Goal: Navigation & Orientation: Find specific page/section

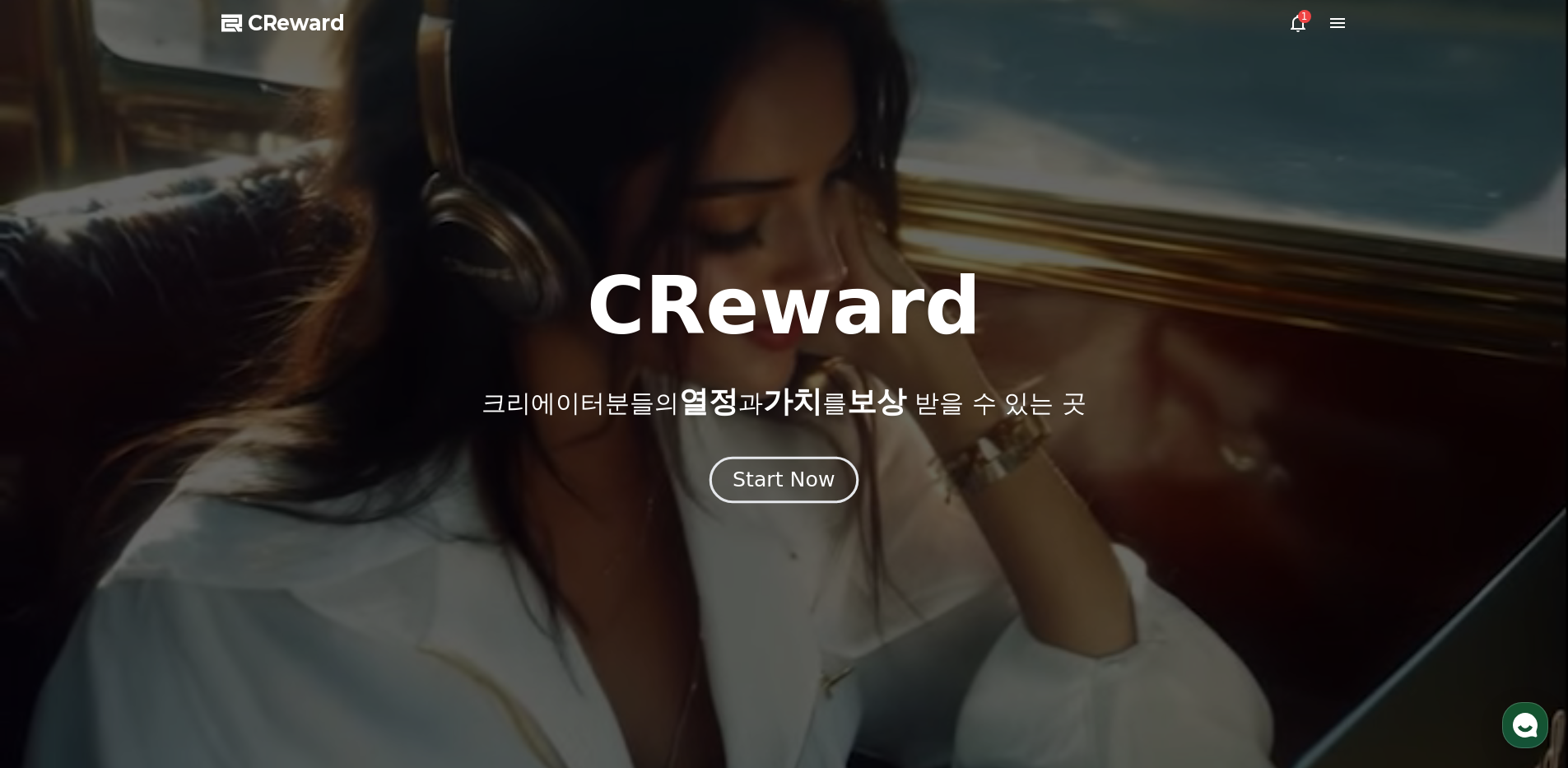
click at [768, 478] on div "Start Now" at bounding box center [783, 480] width 102 height 28
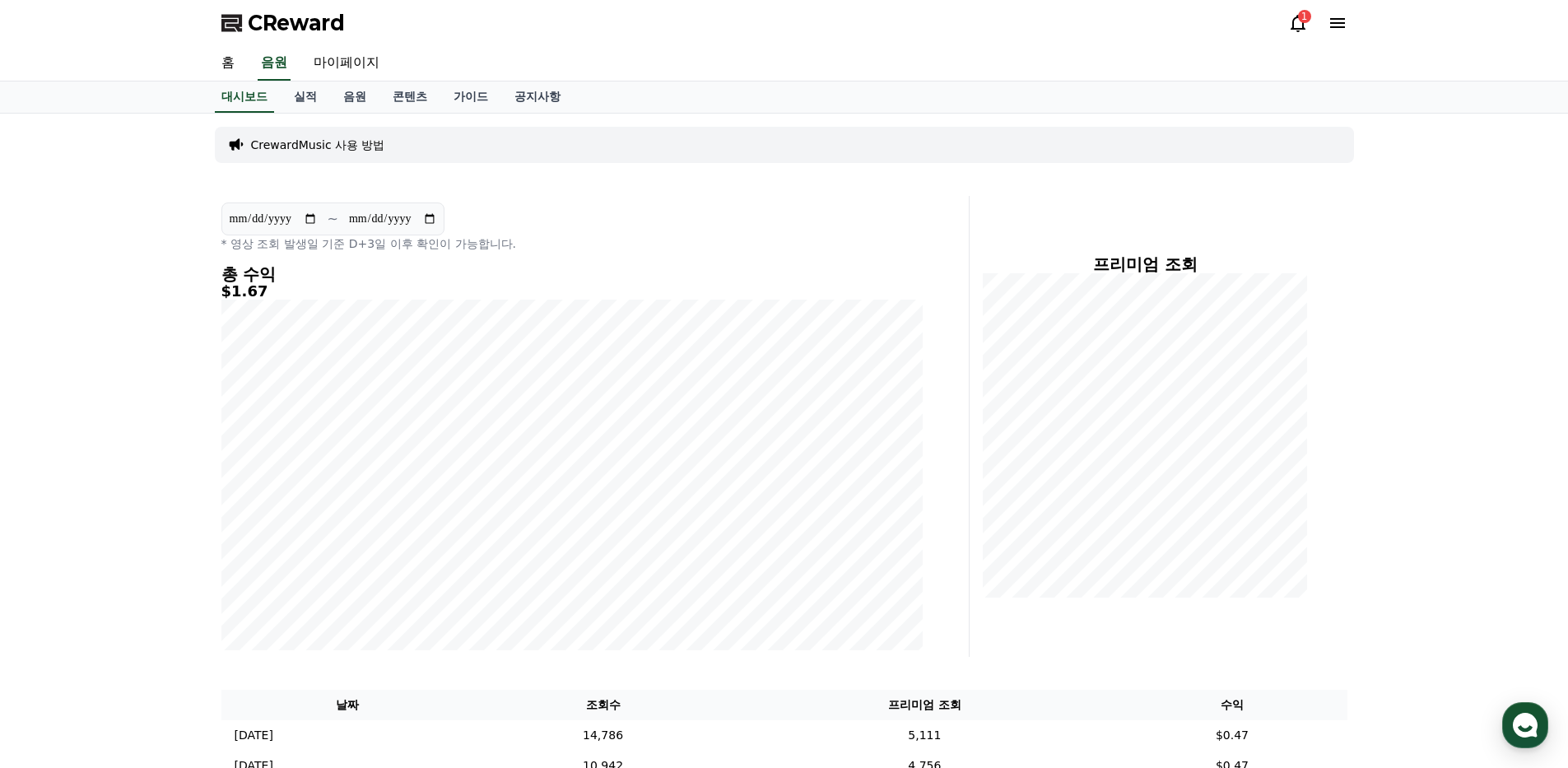
click at [1298, 24] on icon at bounding box center [1298, 23] width 20 height 20
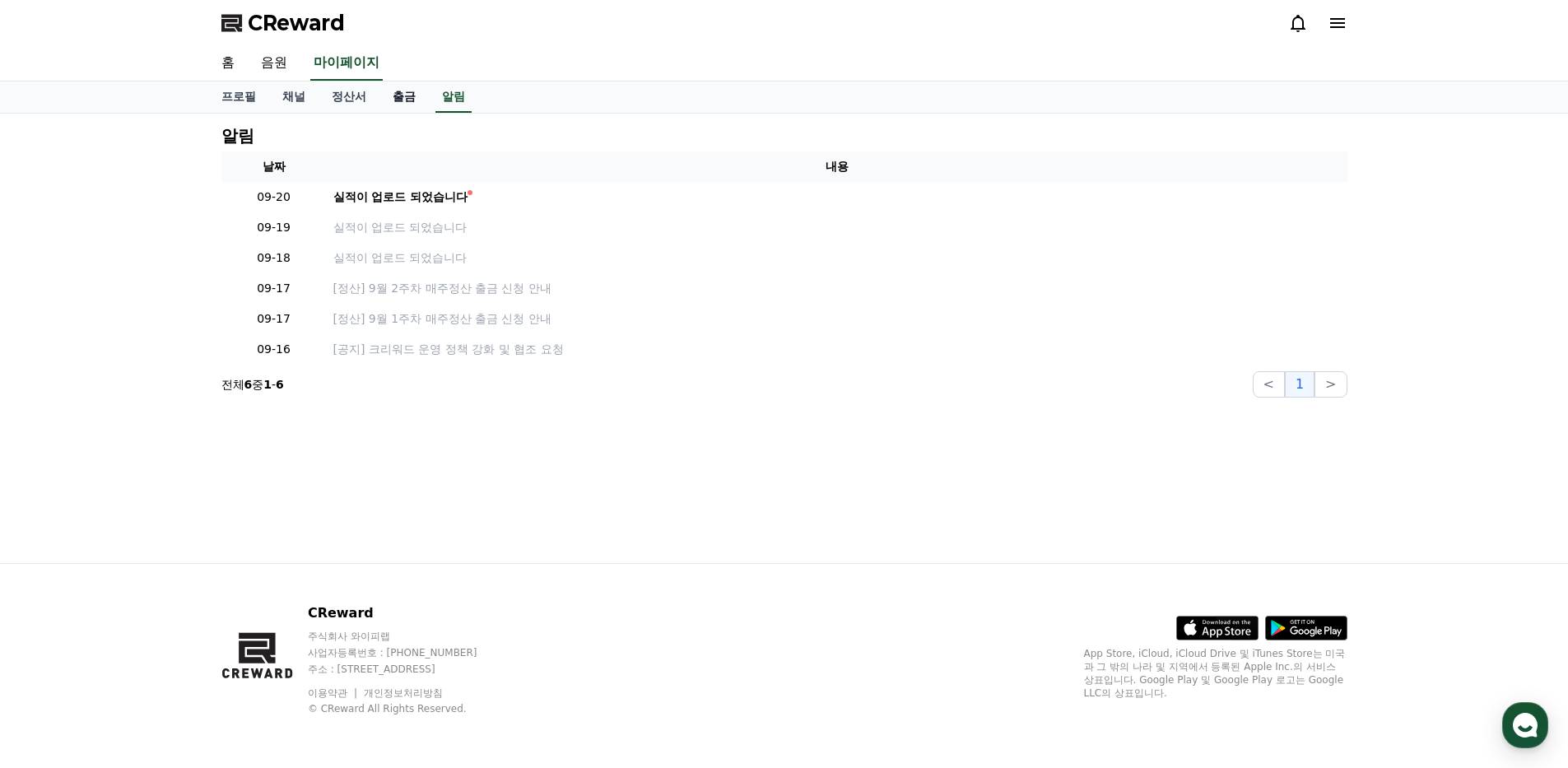
click at [399, 98] on link "출금" at bounding box center [404, 97] width 50 height 31
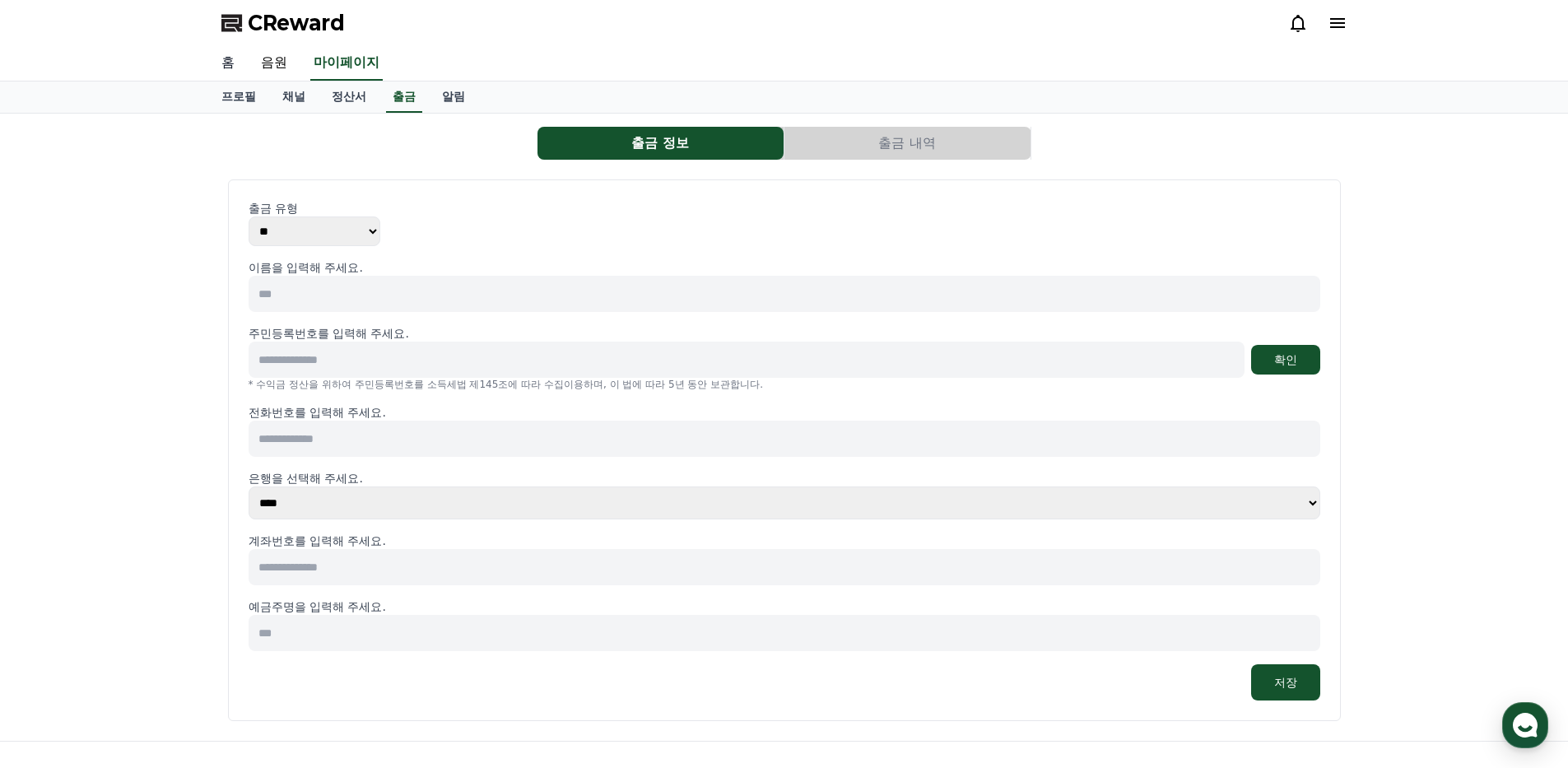
click at [222, 65] on link "홈" at bounding box center [227, 64] width 39 height 35
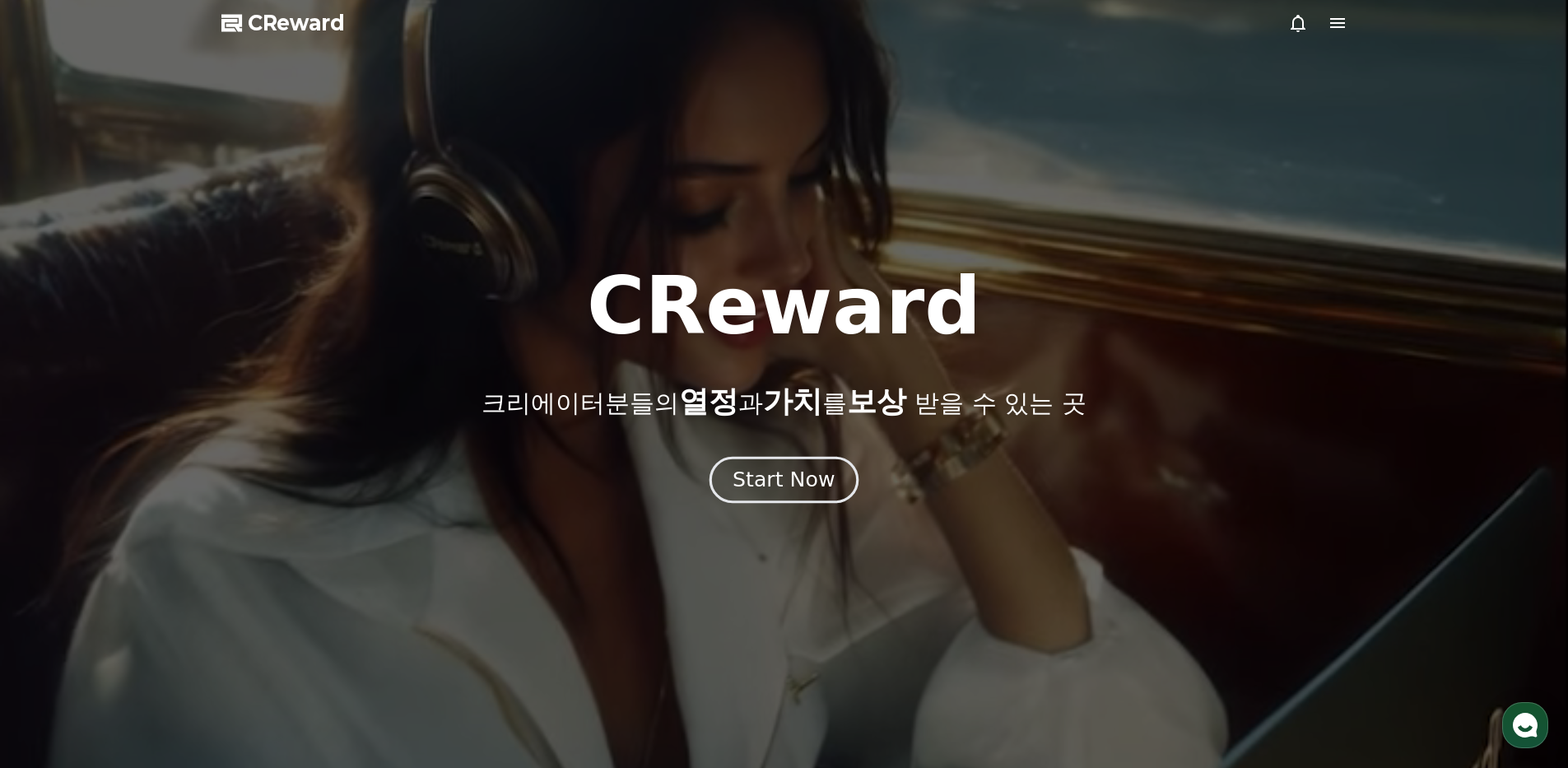
click at [801, 488] on div "Start Now" at bounding box center [783, 480] width 102 height 28
